Goal: Navigation & Orientation: Understand site structure

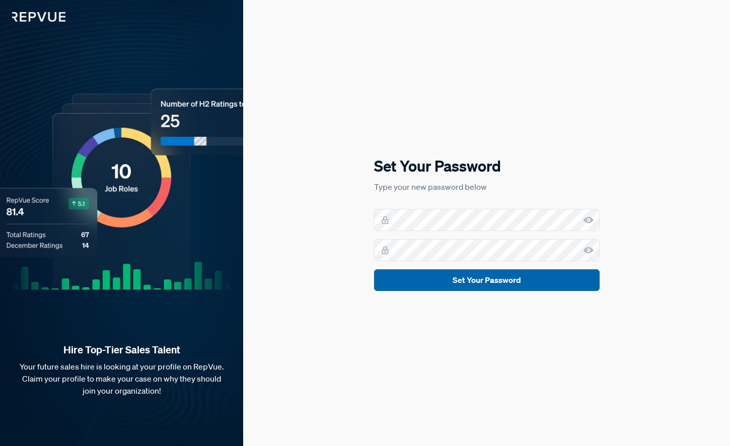
click at [488, 284] on button "Set Your Password" at bounding box center [487, 280] width 226 height 22
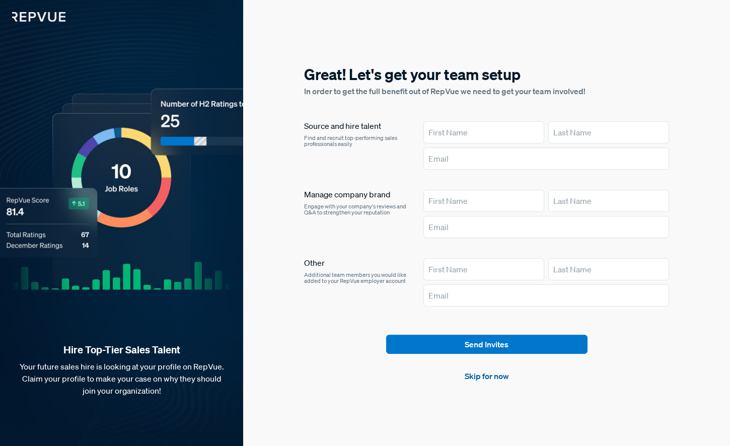
click at [496, 377] on link "Skip for now" at bounding box center [487, 376] width 44 height 12
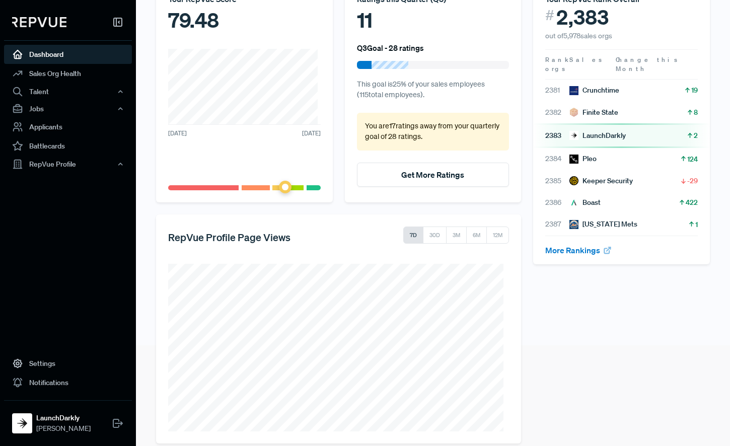
scroll to position [114, 0]
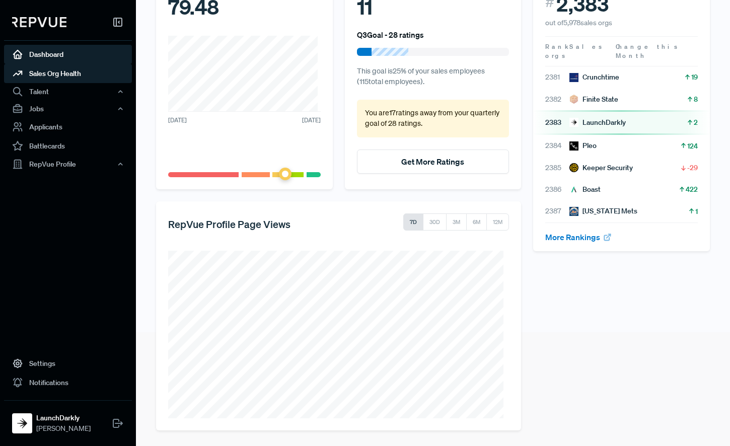
click at [56, 77] on link "Sales Org Health" at bounding box center [68, 73] width 128 height 19
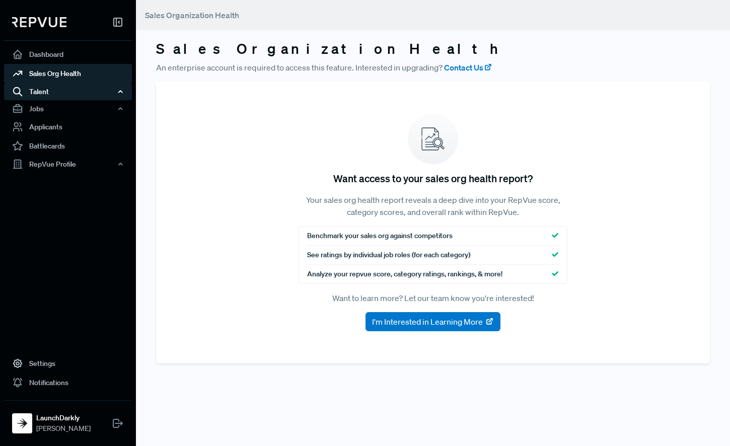
click at [38, 92] on div "Talent" at bounding box center [68, 91] width 128 height 17
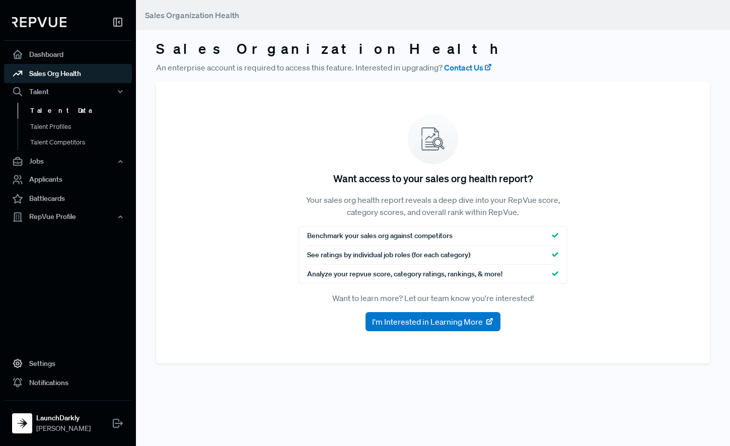
click at [52, 110] on link "Talent Data" at bounding box center [82, 111] width 128 height 16
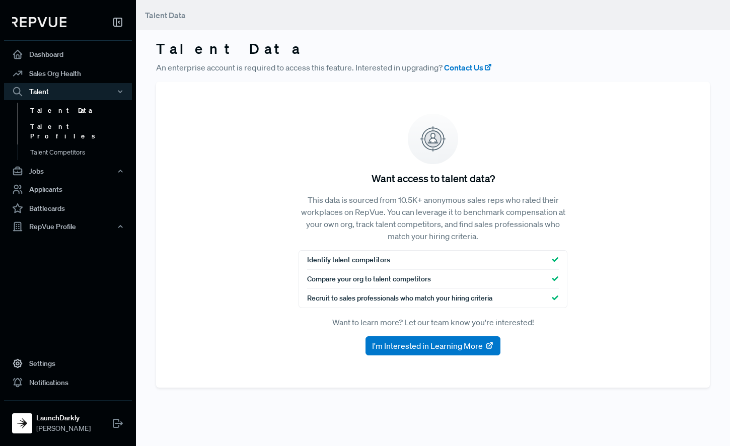
click at [57, 123] on link "Talent Profiles" at bounding box center [82, 132] width 128 height 26
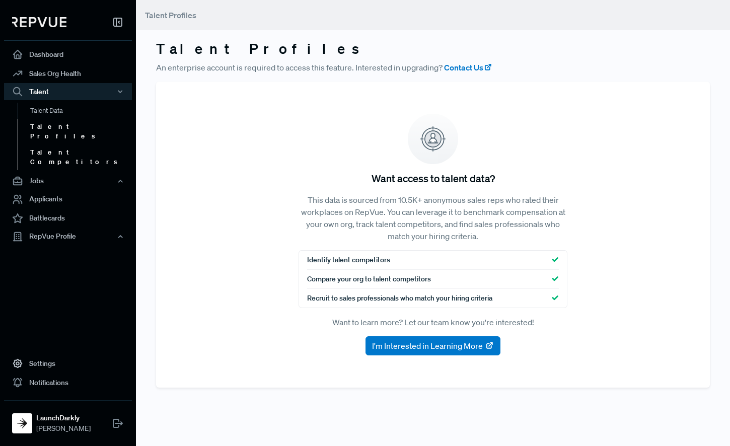
click at [60, 145] on link "Talent Competitors" at bounding box center [82, 158] width 128 height 26
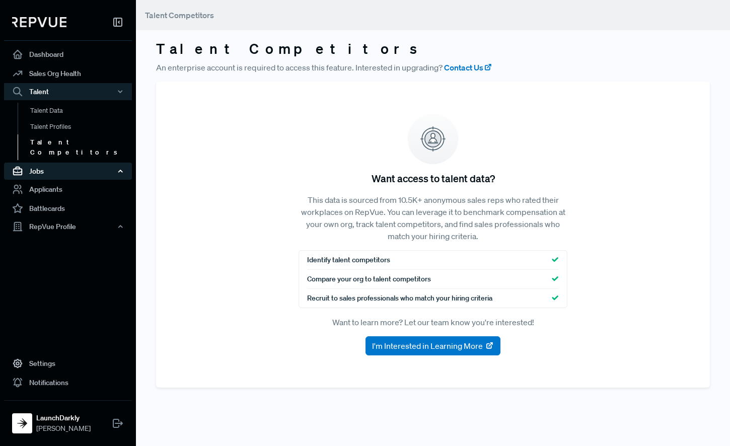
click at [41, 163] on div "Jobs" at bounding box center [68, 171] width 128 height 17
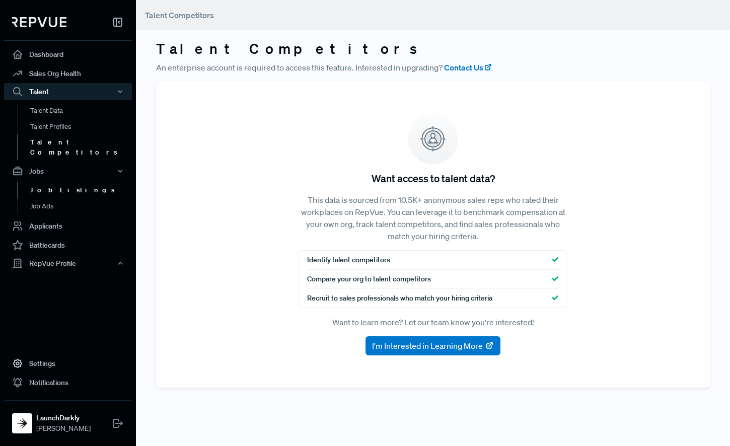
click at [44, 182] on link "Job Listings" at bounding box center [82, 190] width 128 height 16
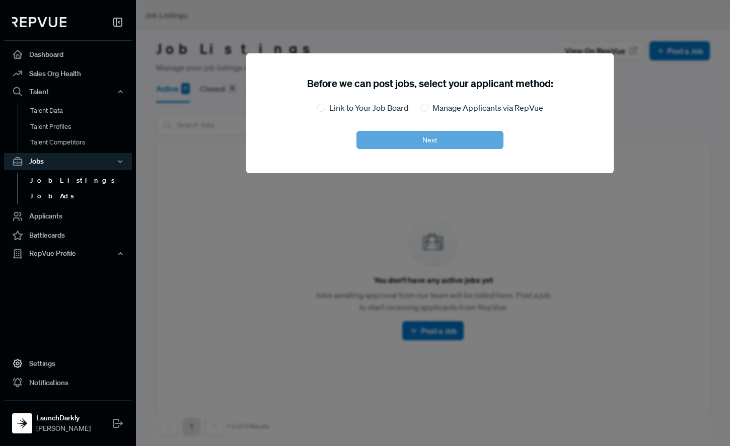
click at [44, 203] on link "Job Ads" at bounding box center [82, 196] width 128 height 16
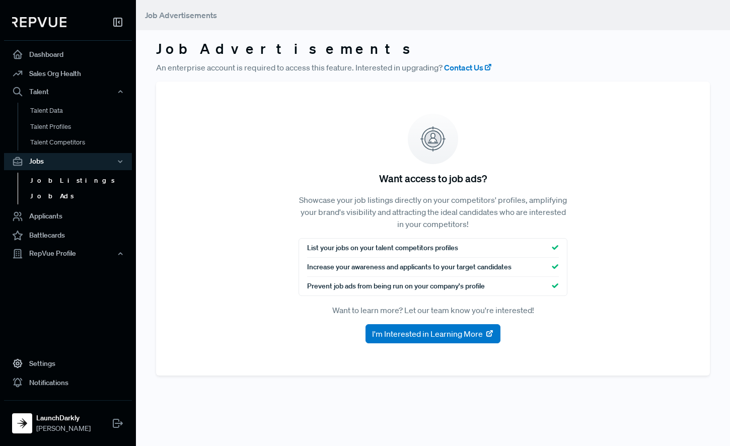
click at [49, 177] on link "Job Listings" at bounding box center [82, 181] width 128 height 16
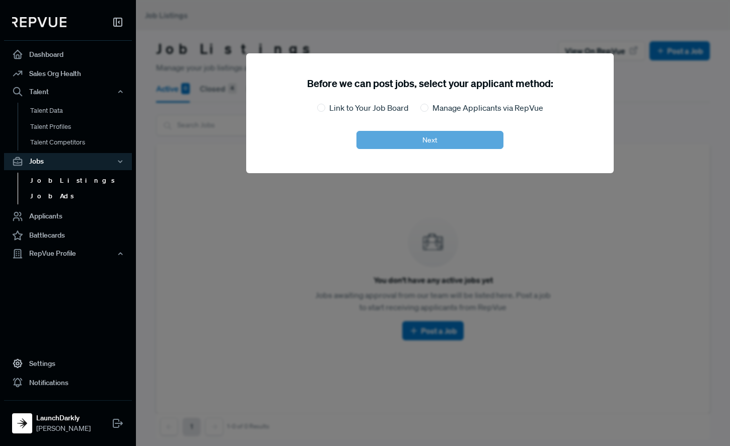
click at [49, 202] on link "Job Ads" at bounding box center [82, 196] width 128 height 16
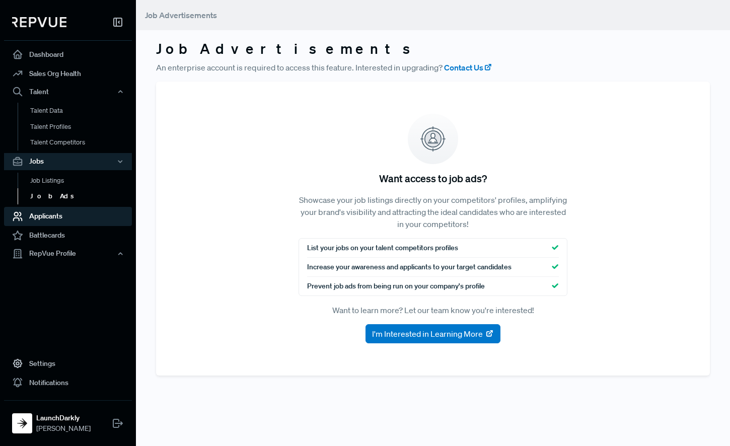
click at [56, 215] on link "Applicants" at bounding box center [68, 216] width 128 height 19
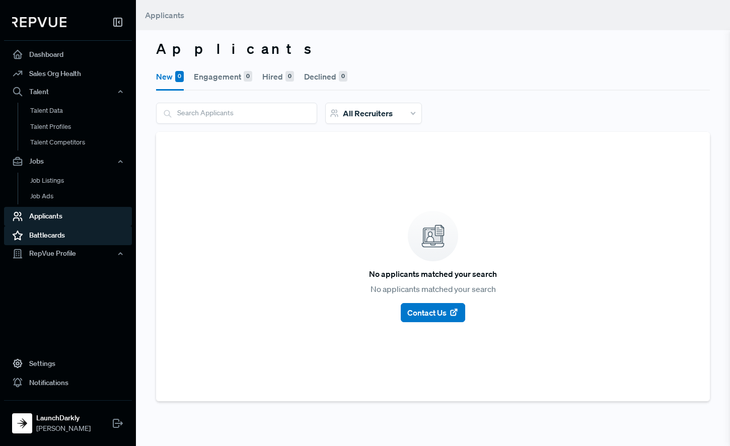
click at [49, 237] on link "Battlecards" at bounding box center [68, 235] width 128 height 19
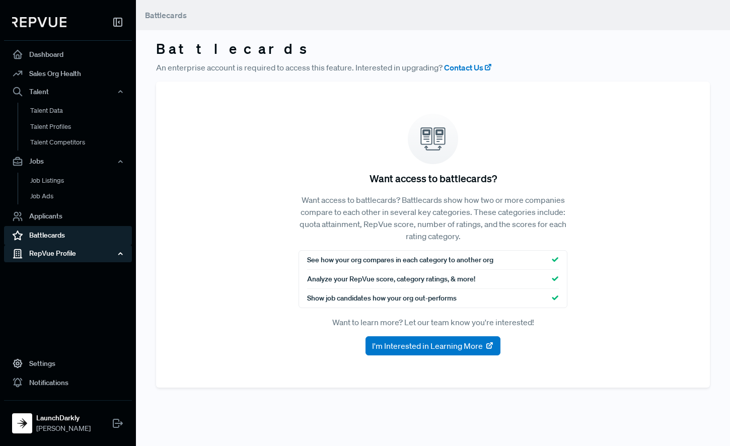
click at [49, 253] on div "RepVue Profile" at bounding box center [68, 253] width 128 height 17
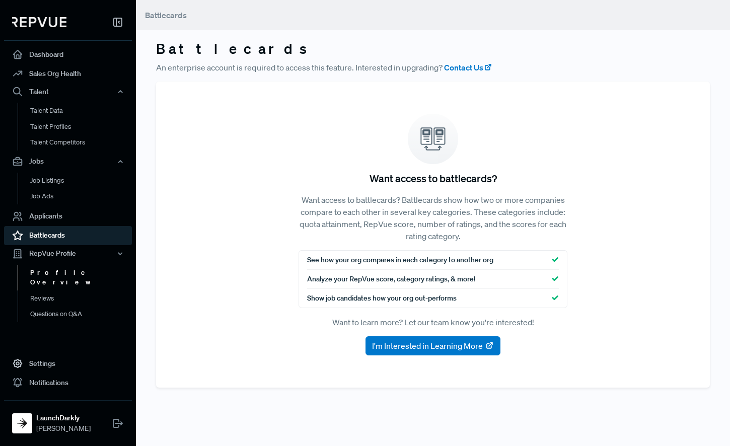
click at [55, 274] on link "Profile Overview" at bounding box center [82, 278] width 128 height 26
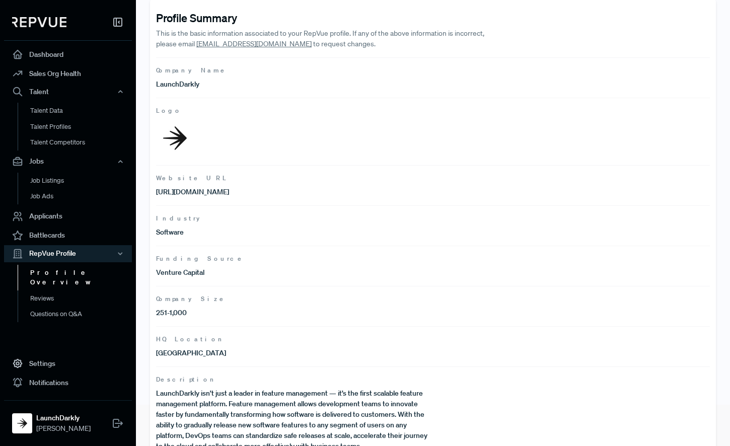
scroll to position [67, 0]
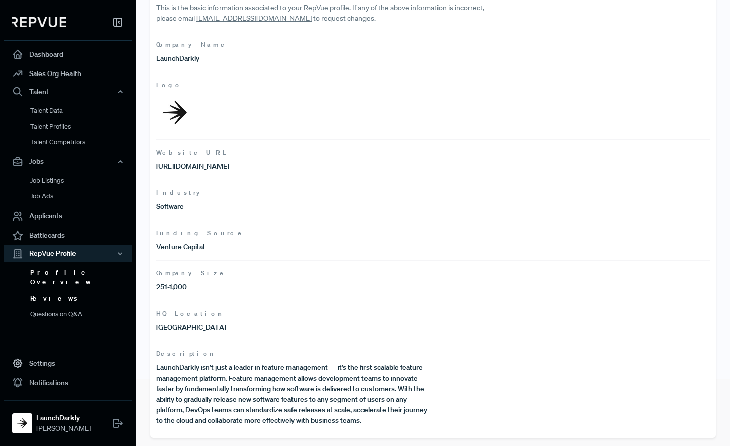
click at [44, 291] on link "Reviews" at bounding box center [82, 299] width 128 height 16
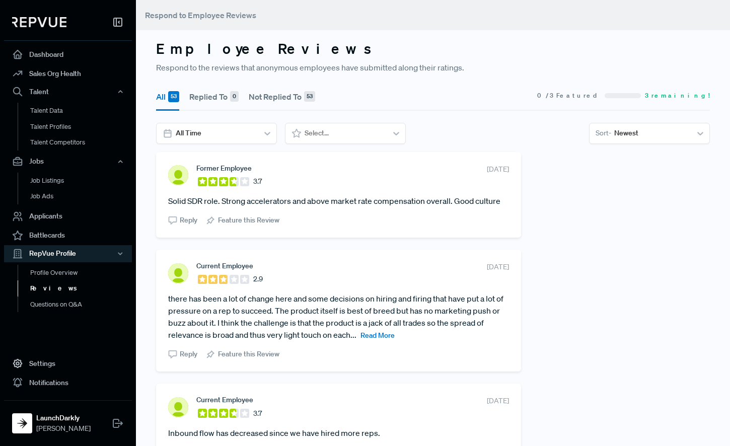
click at [380, 338] on span "Read More" at bounding box center [378, 335] width 34 height 9
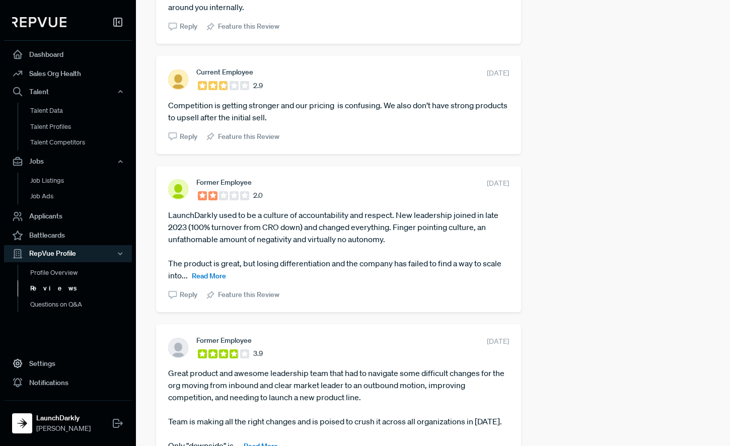
scroll to position [1148, 0]
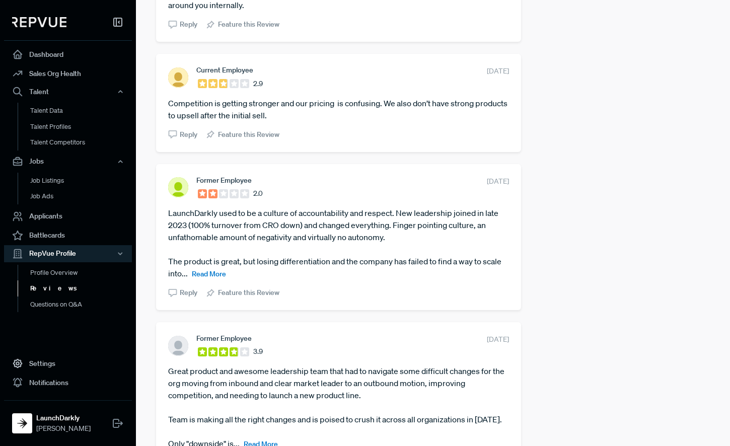
click at [226, 275] on span "Read More" at bounding box center [209, 273] width 34 height 9
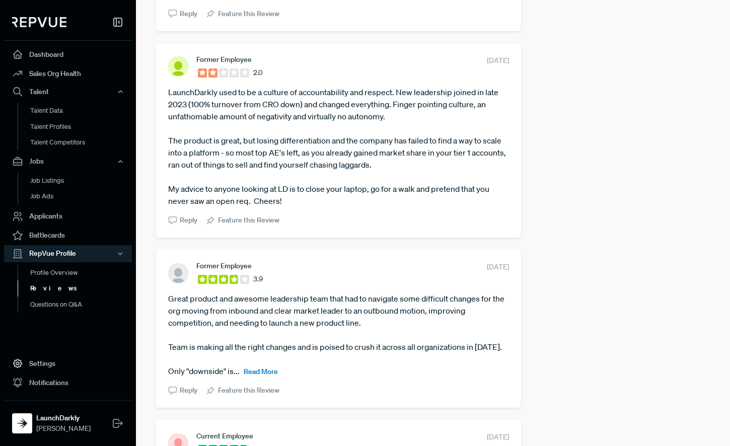
scroll to position [1289, 0]
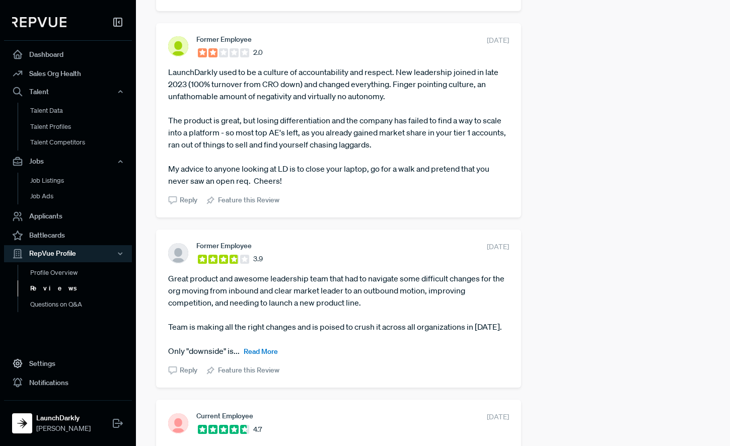
click at [259, 352] on span "Read More" at bounding box center [261, 351] width 34 height 9
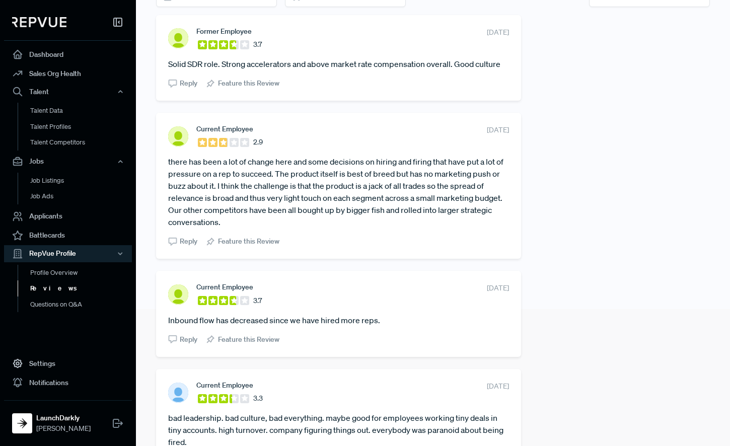
scroll to position [0, 0]
